Goal: Navigation & Orientation: Find specific page/section

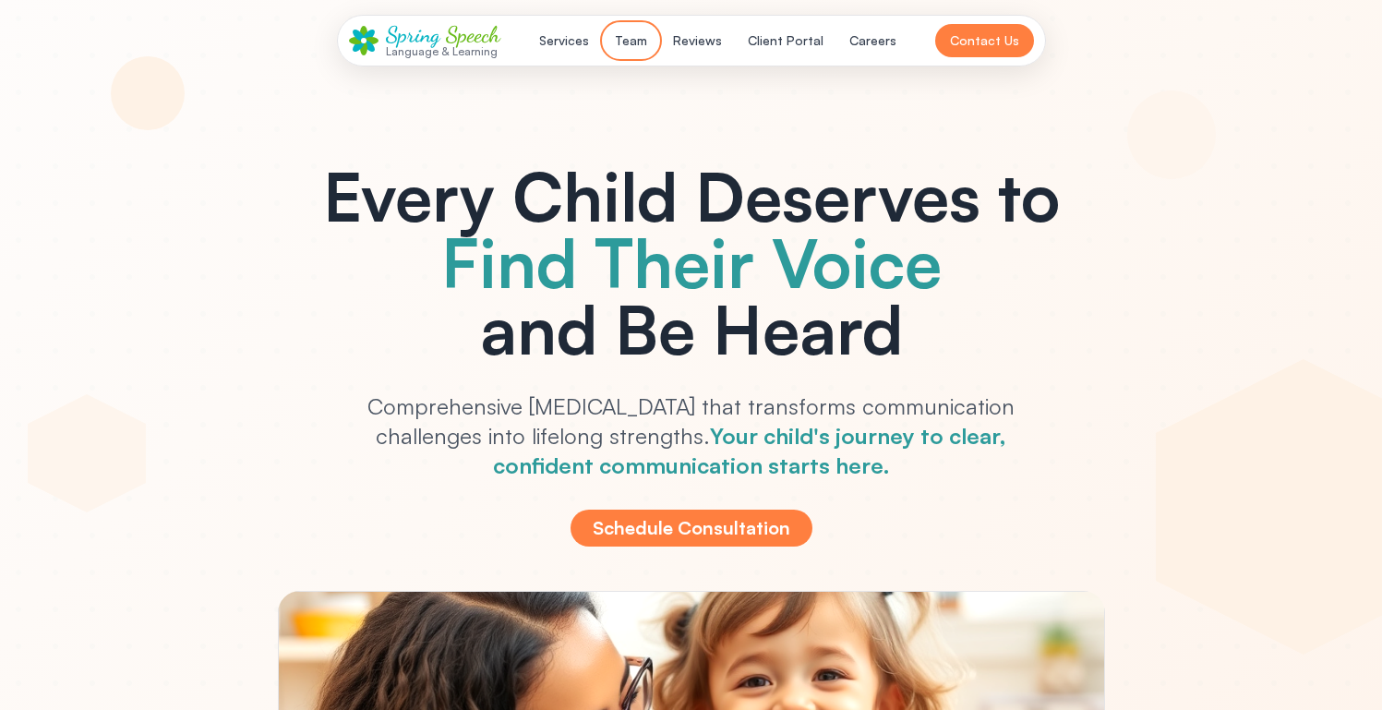
click at [637, 31] on button "Team" at bounding box center [631, 40] width 54 height 33
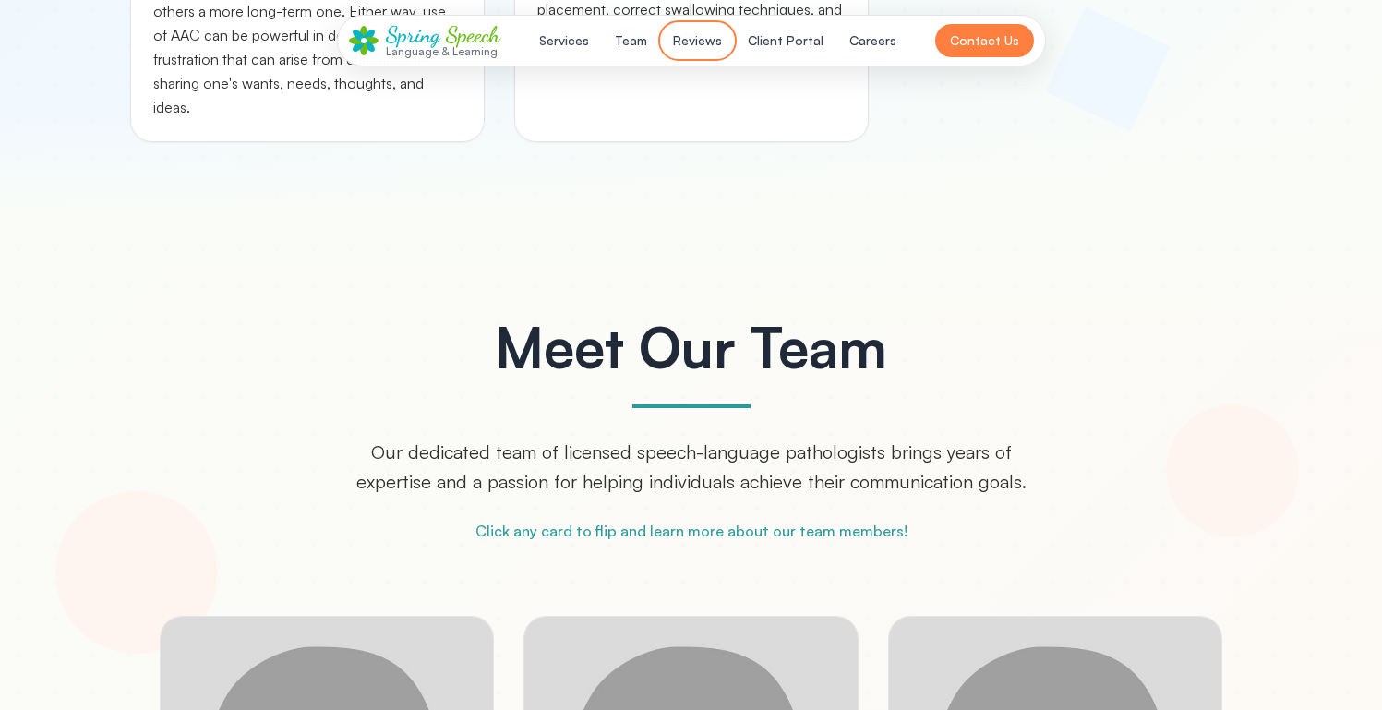
click at [685, 46] on button "Reviews" at bounding box center [697, 40] width 71 height 33
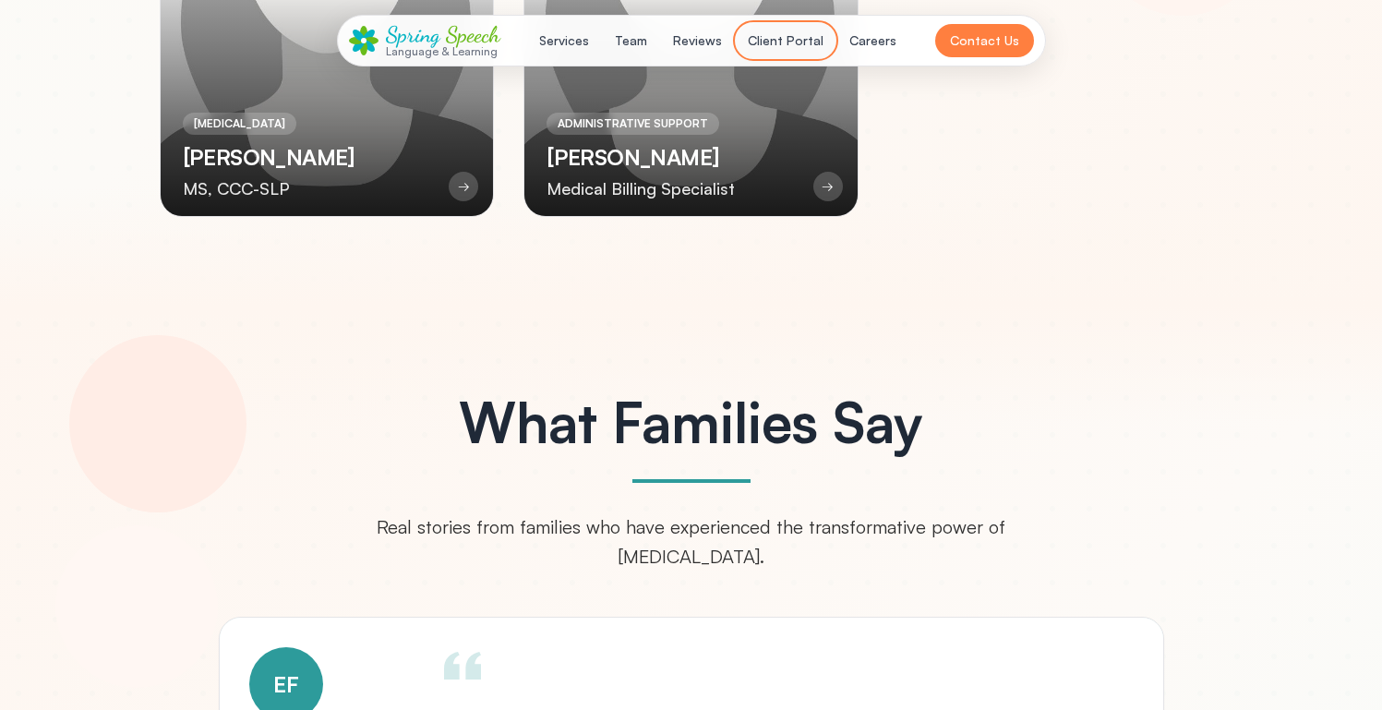
scroll to position [5556, 0]
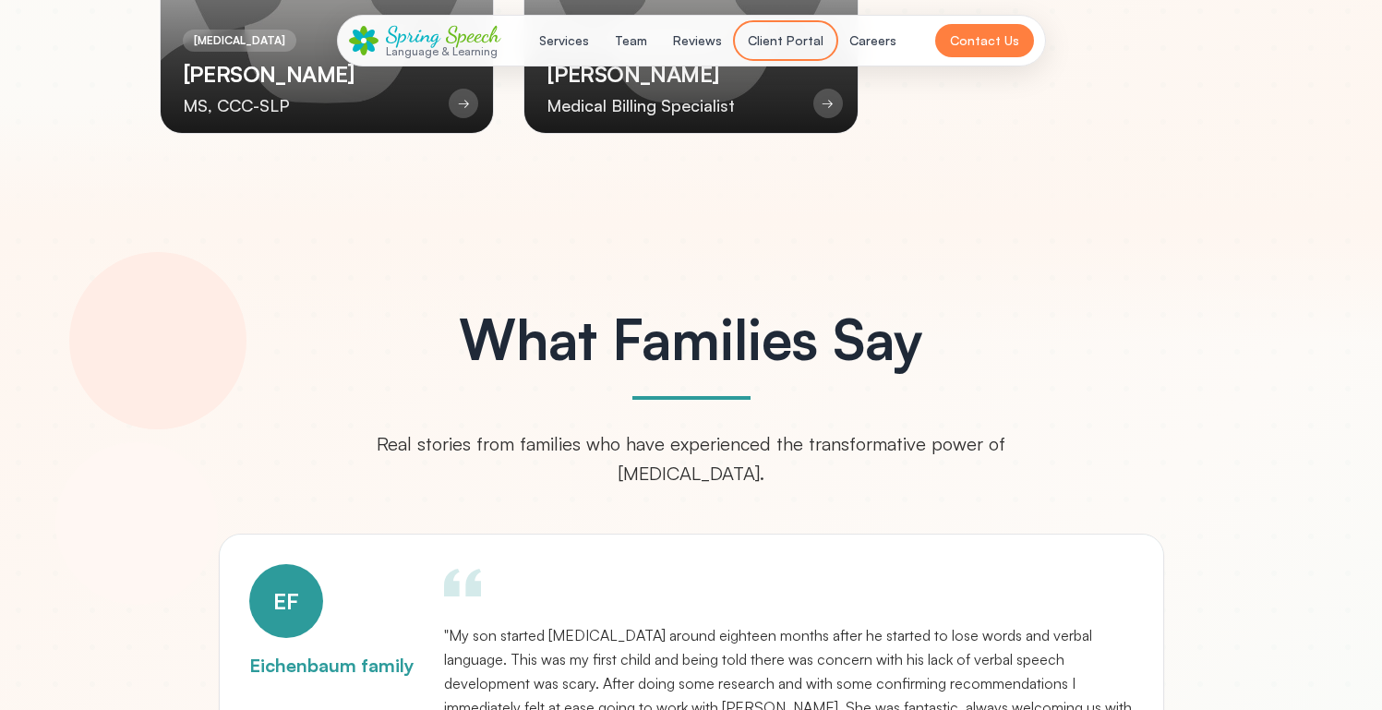
click at [757, 46] on button "Client Portal" at bounding box center [786, 40] width 98 height 33
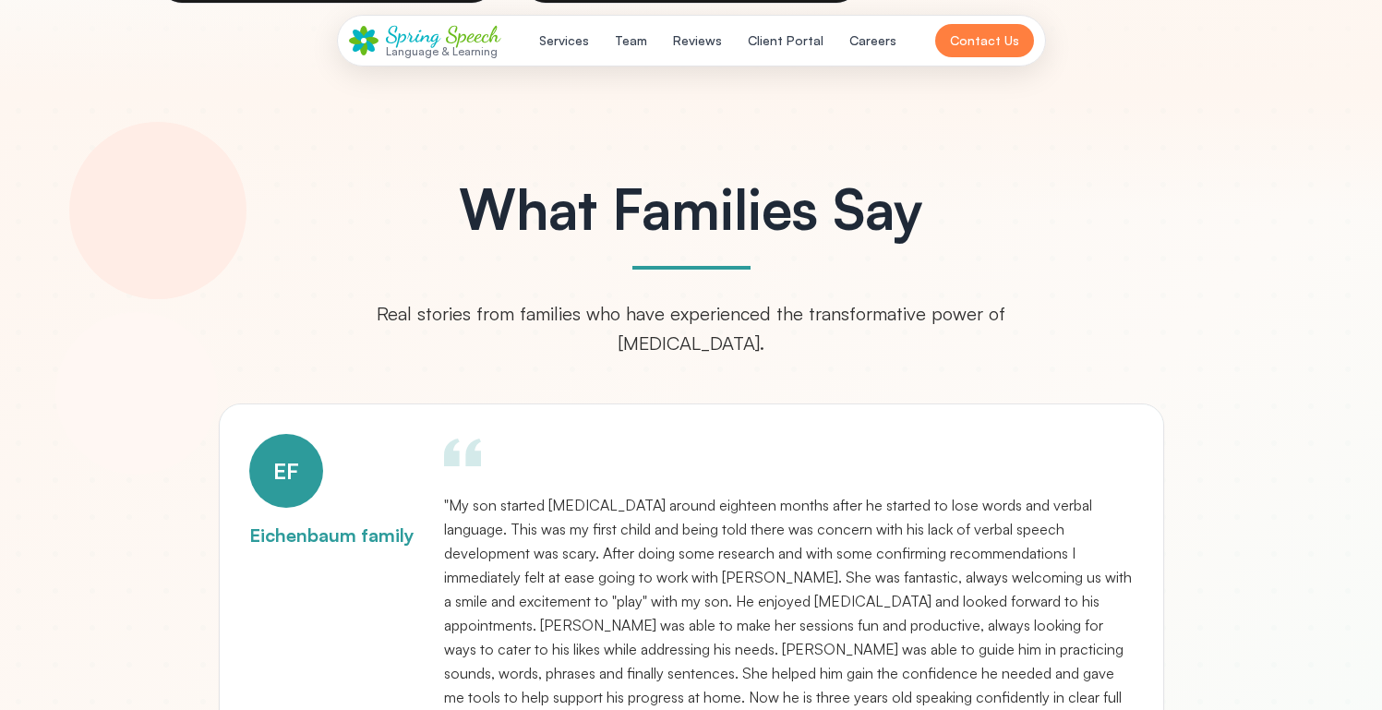
click at [607, 44] on nav "Services Team Reviews Client Portal Careers" at bounding box center [718, 40] width 380 height 33
click at [586, 44] on button "Services" at bounding box center [564, 40] width 72 height 33
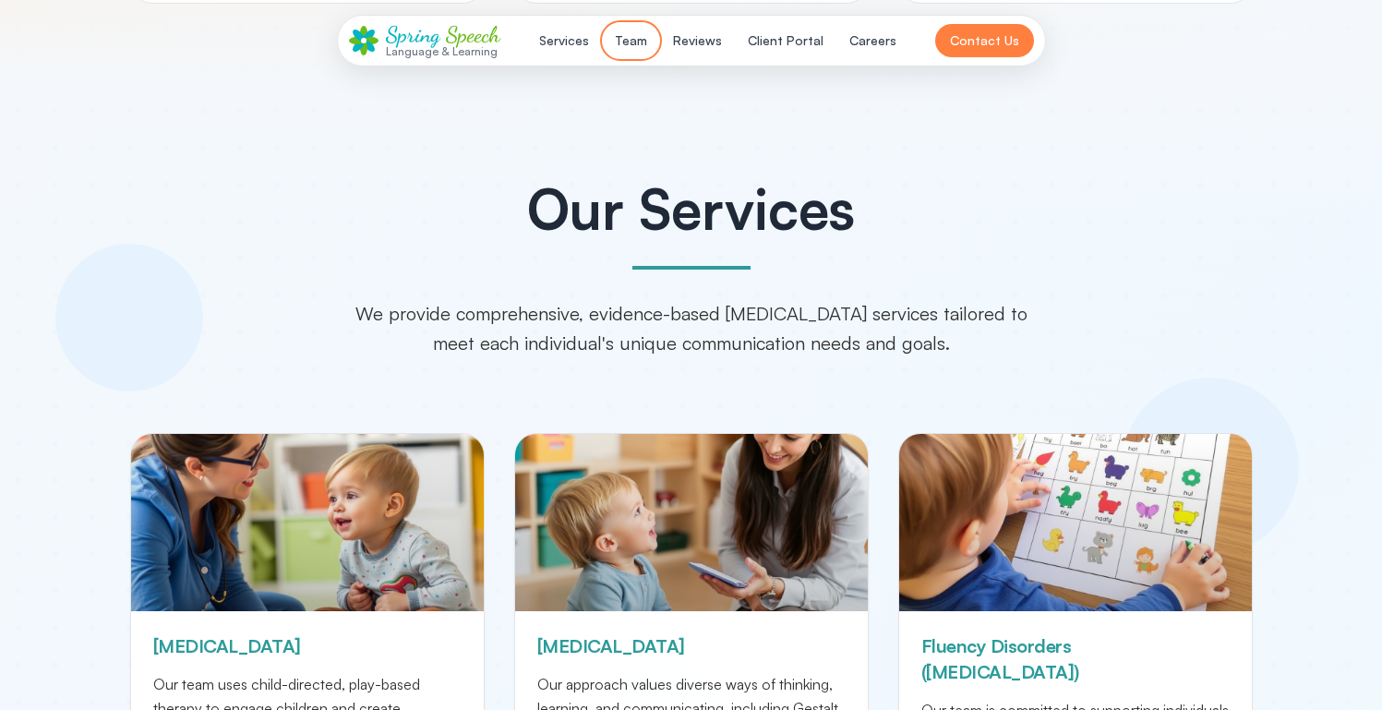
click at [630, 44] on button "Team" at bounding box center [631, 40] width 54 height 33
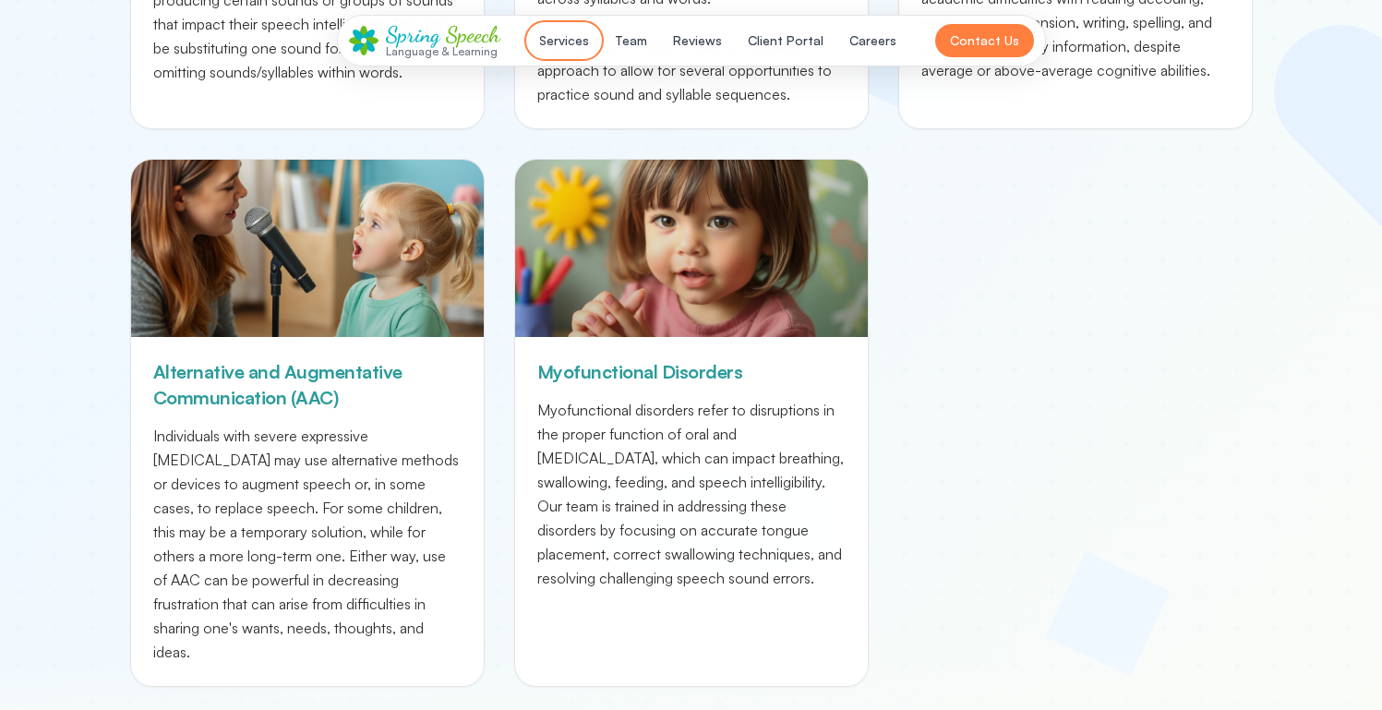
click at [585, 44] on button "Services" at bounding box center [564, 40] width 72 height 33
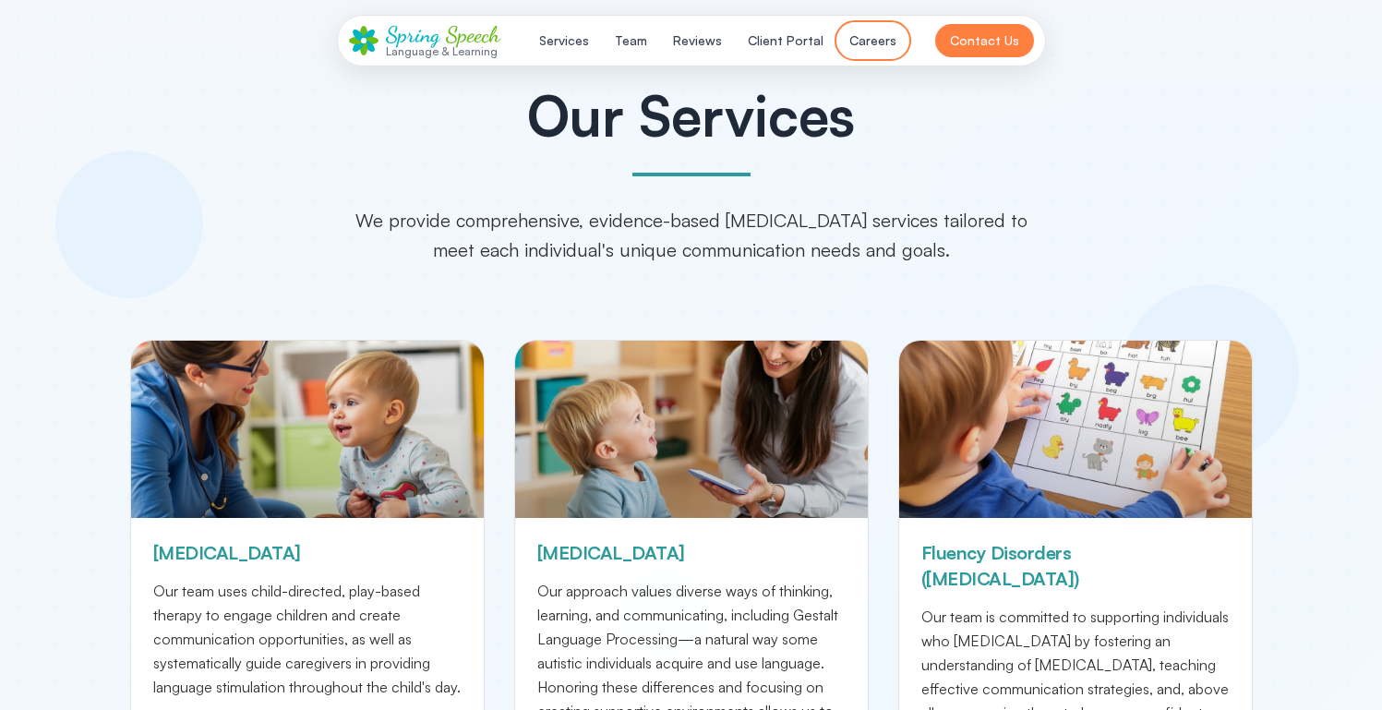
click at [874, 44] on button "Careers" at bounding box center [872, 40] width 69 height 33
